Goal: Browse casually

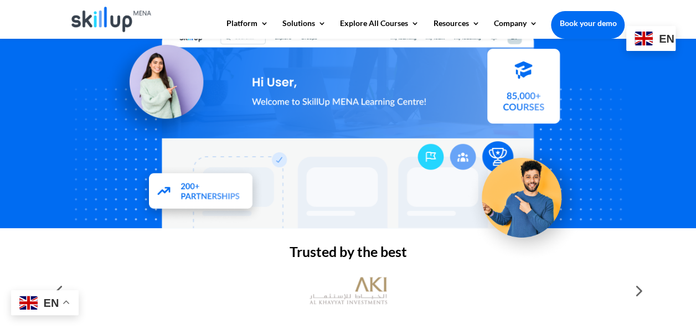
scroll to position [129, 0]
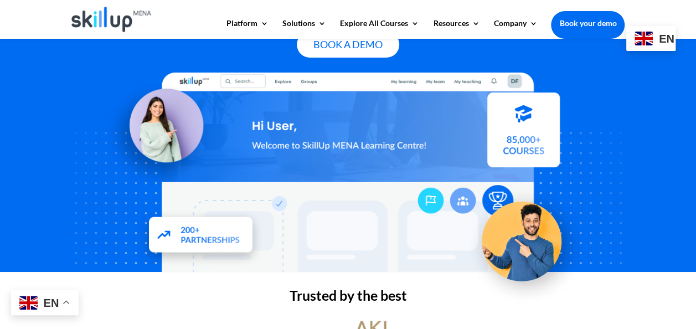
click at [656, 38] on div "en" at bounding box center [651, 38] width 49 height 25
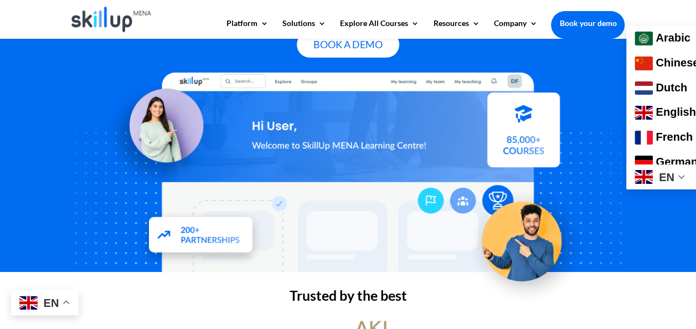
click at [118, 216] on div at bounding box center [348, 172] width 557 height 199
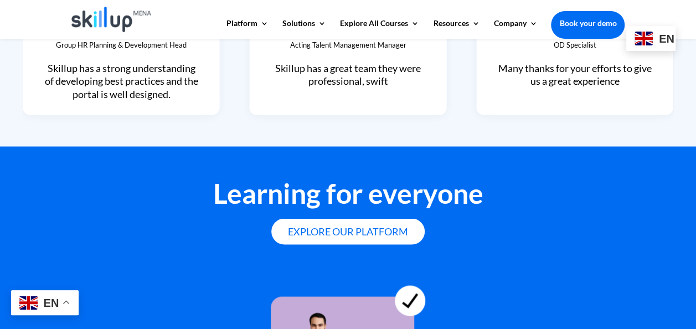
scroll to position [3283, 0]
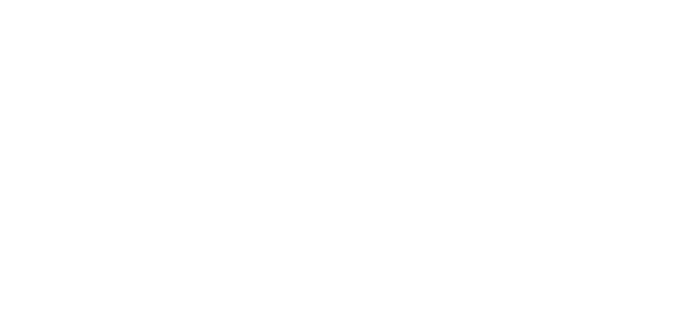
scroll to position [3283, 0]
